Goal: Use online tool/utility: Utilize a website feature to perform a specific function

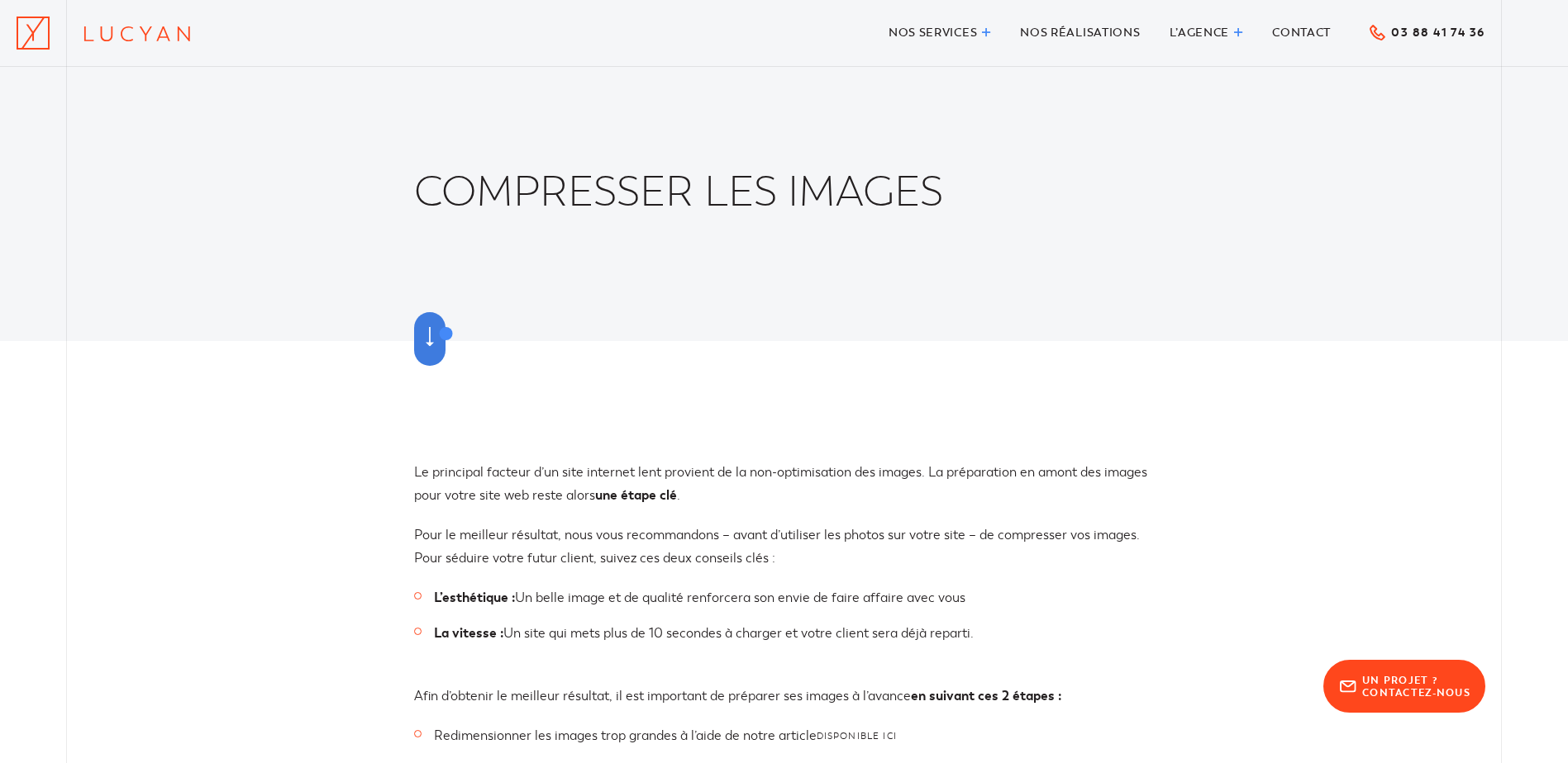
click at [445, 332] on link at bounding box center [430, 339] width 31 height 54
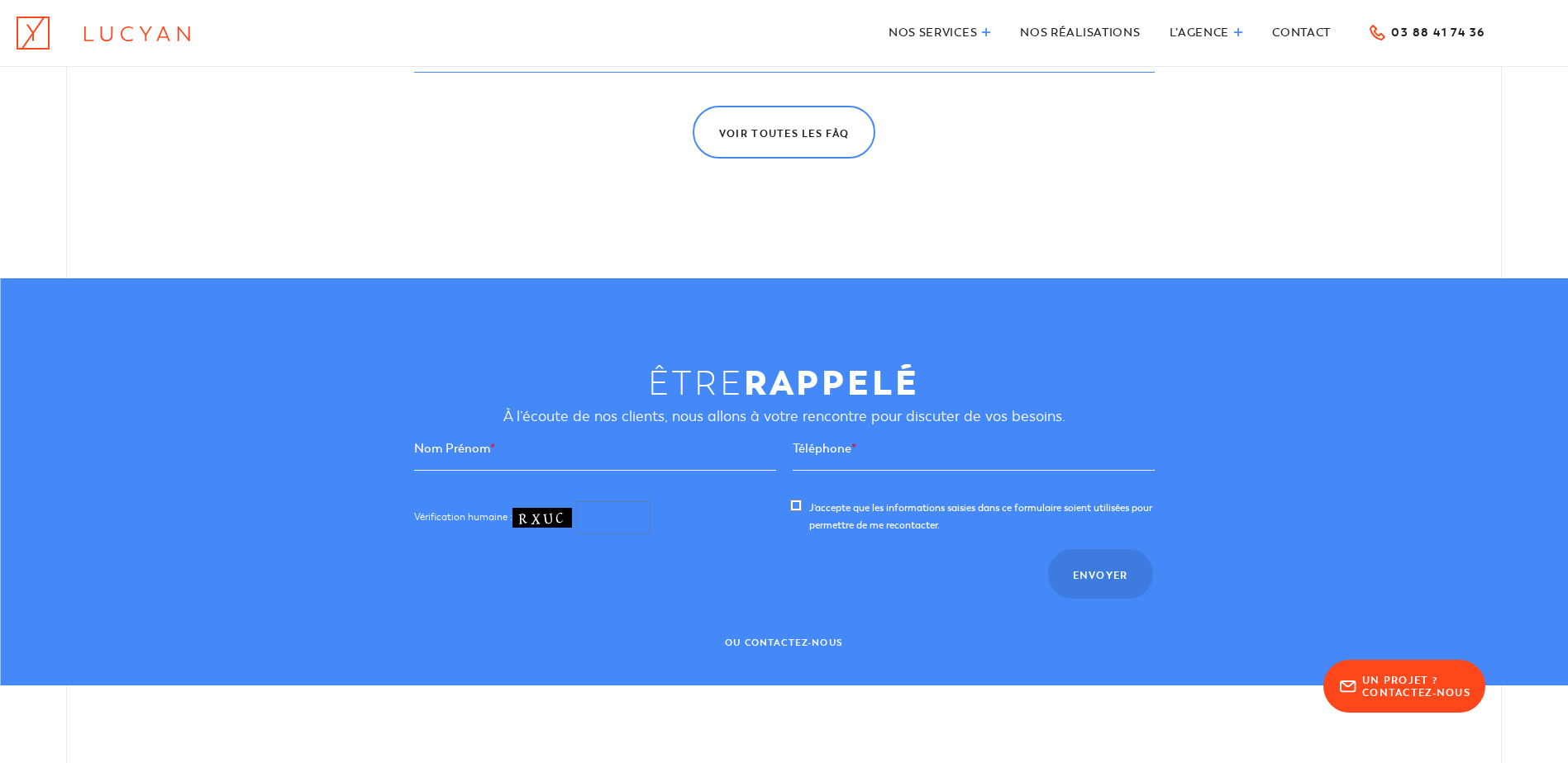
scroll to position [2159, 0]
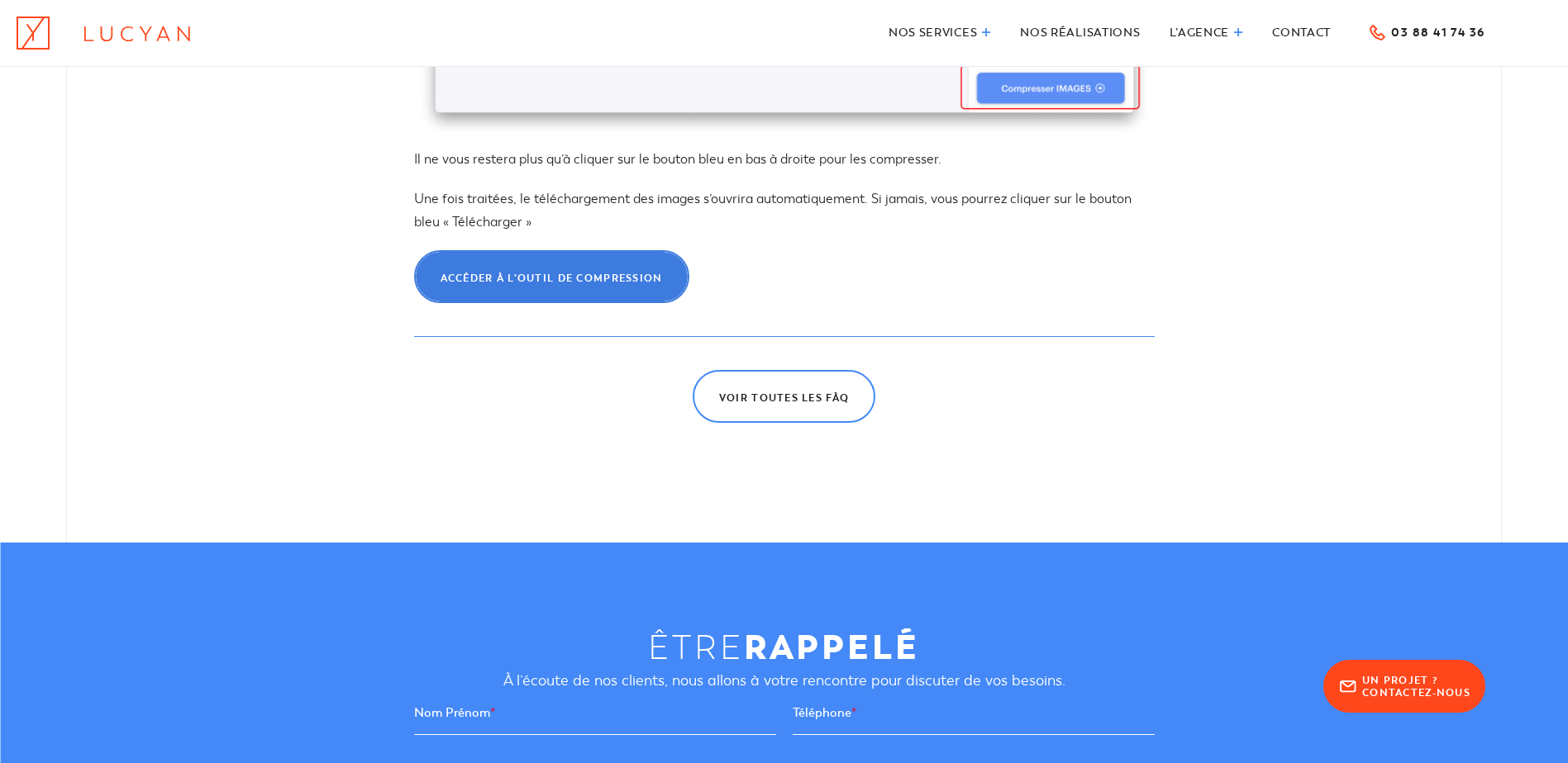
click at [593, 270] on link "Accéder à l’outil de compression" at bounding box center [552, 276] width 275 height 53
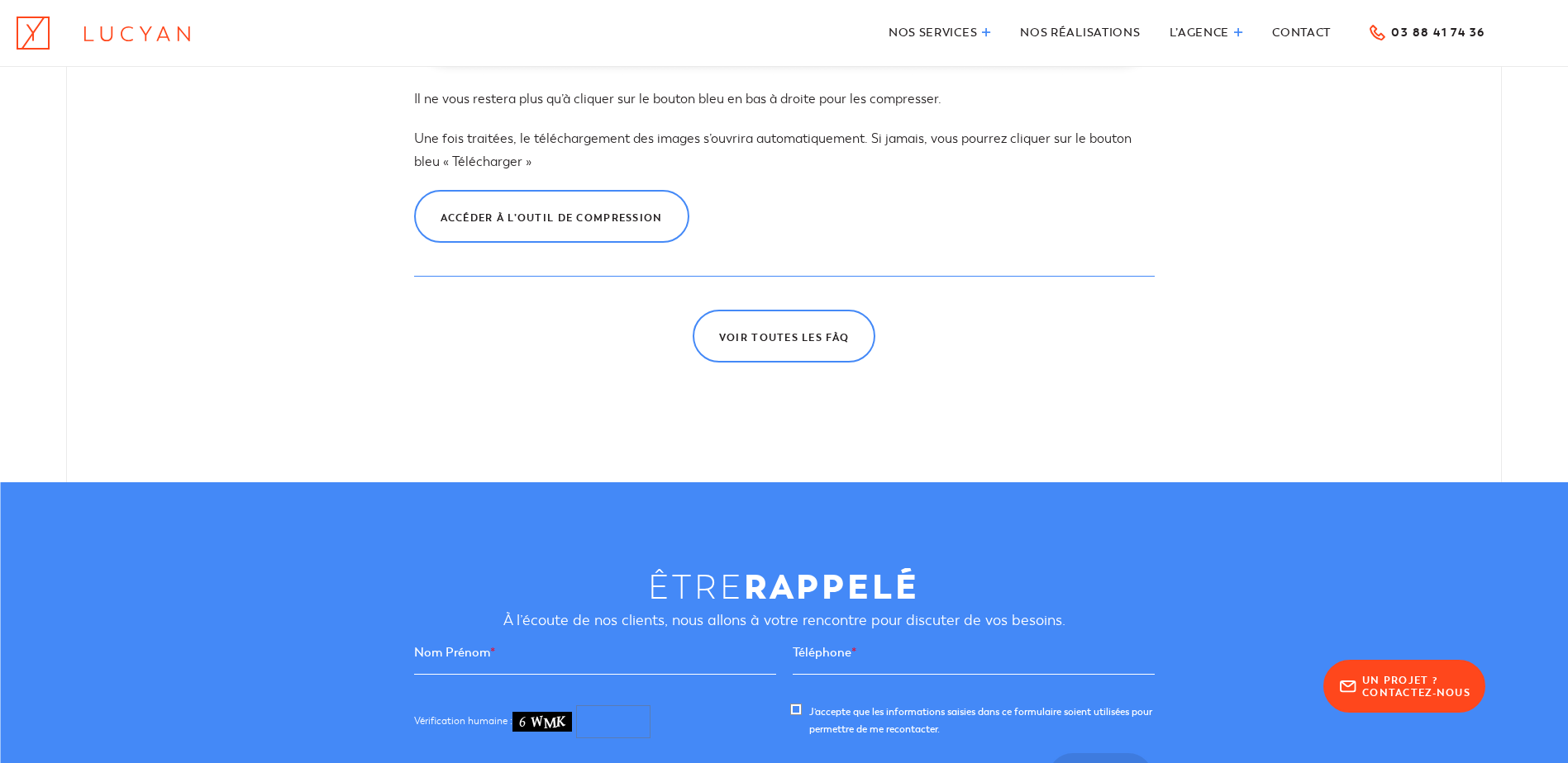
scroll to position [2077, 0]
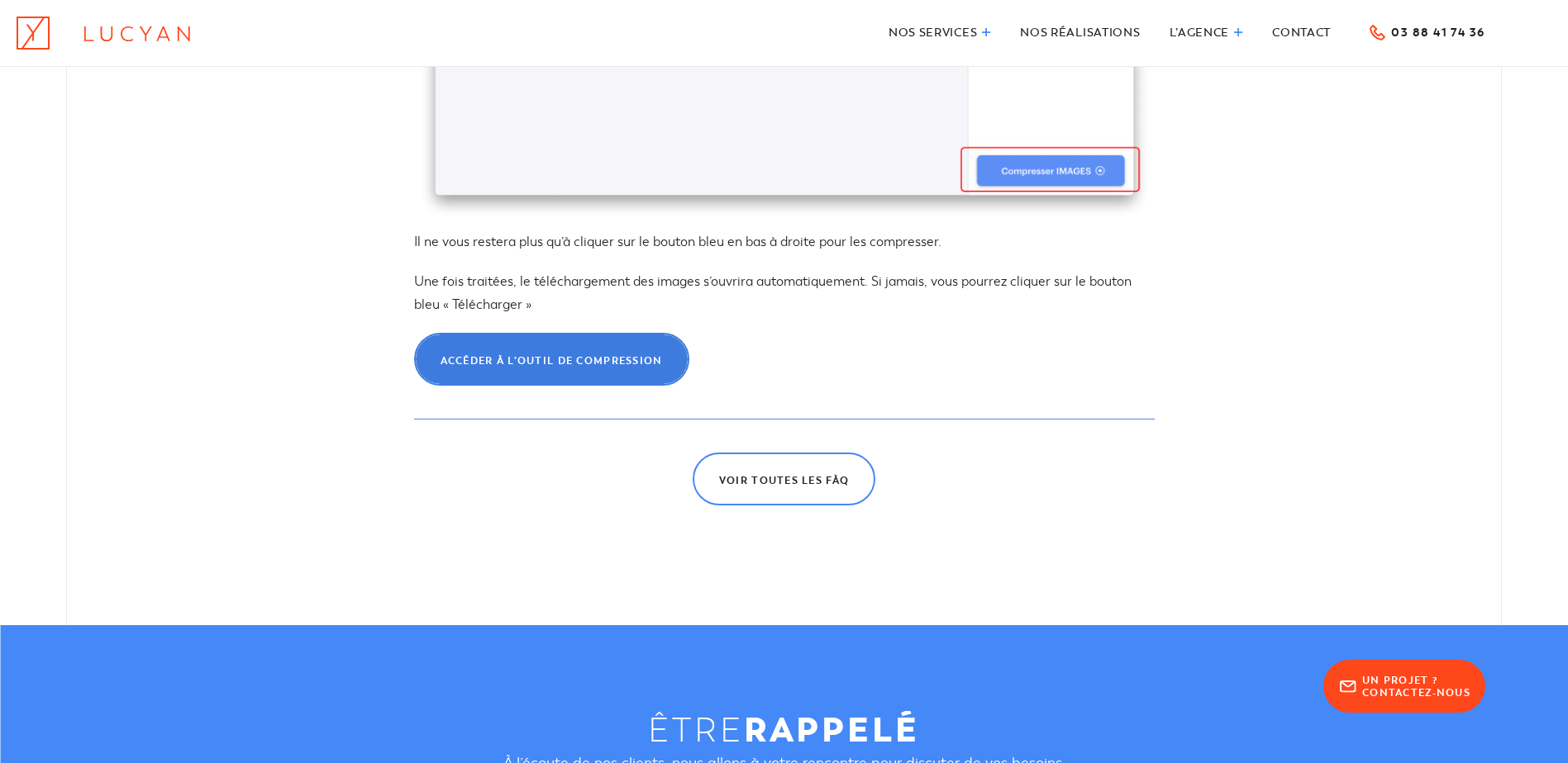
click at [588, 358] on span "Accéder à l’outil de compression" at bounding box center [552, 360] width 222 height 10
